Goal: Use online tool/utility: Utilize a website feature to perform a specific function

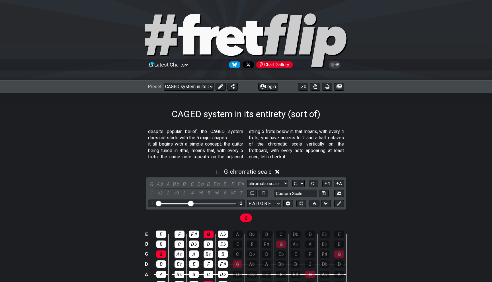
select select "/024R45B4R"
select select "G"
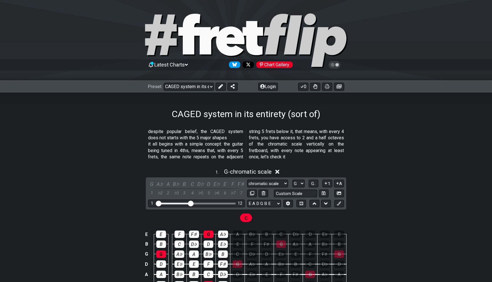
select select "G"
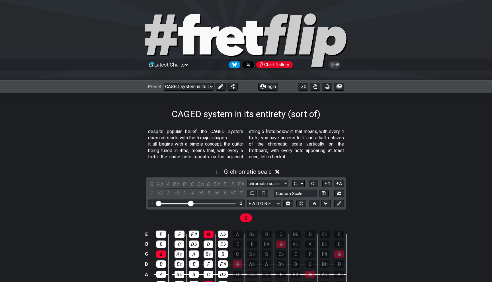
select select "G"
select select "E"
select select "G"
select select "E"
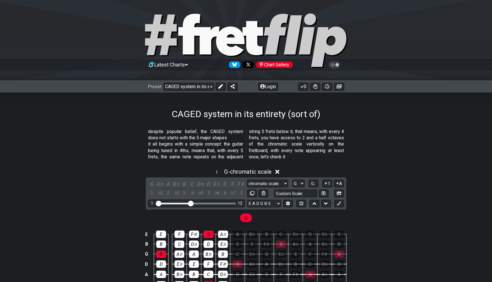
select select "G"
select select "E"
select select "G"
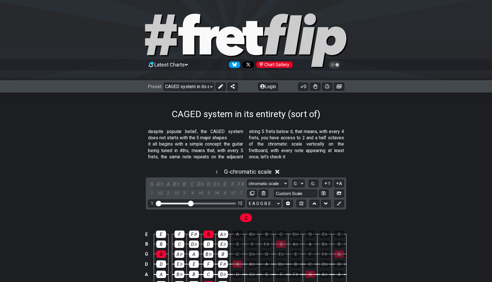
select select "E"
select select "G"
select select "E"
select select "G"
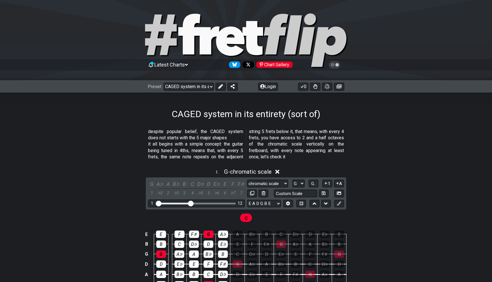
select select "G"
select select "A"
select select "B"
select select "C"
select select "D"
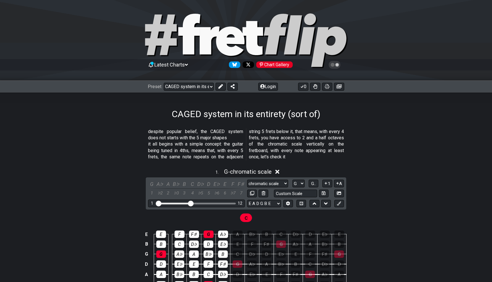
select select "E"
